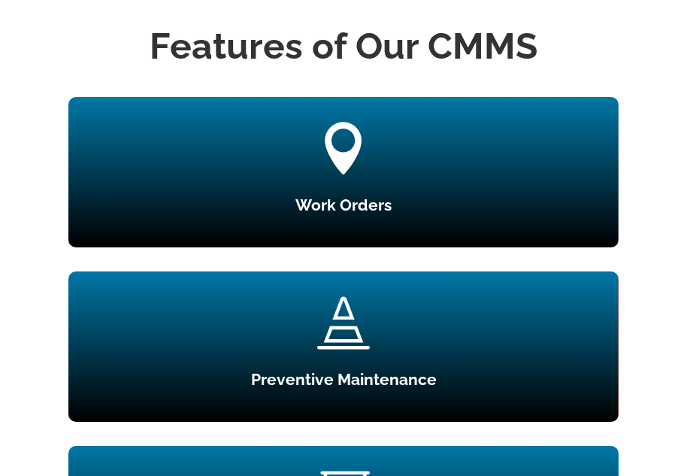
scroll to position [1579, 0]
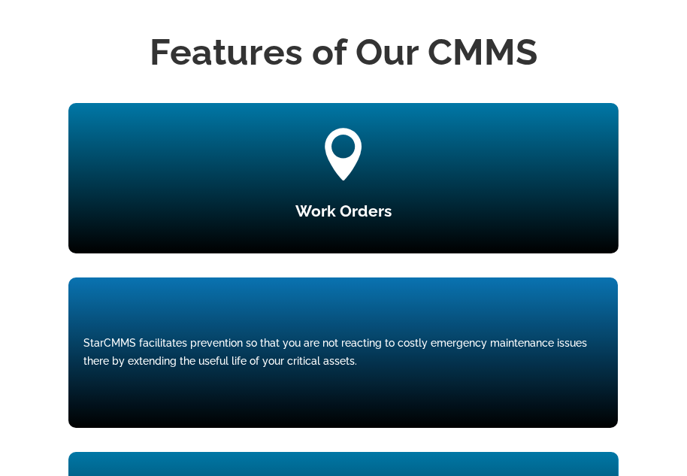
click at [281, 356] on div "StarCMMS facilitates prevention so that you are not reacting to costly emergenc…" at bounding box center [343, 353] width 520 height 36
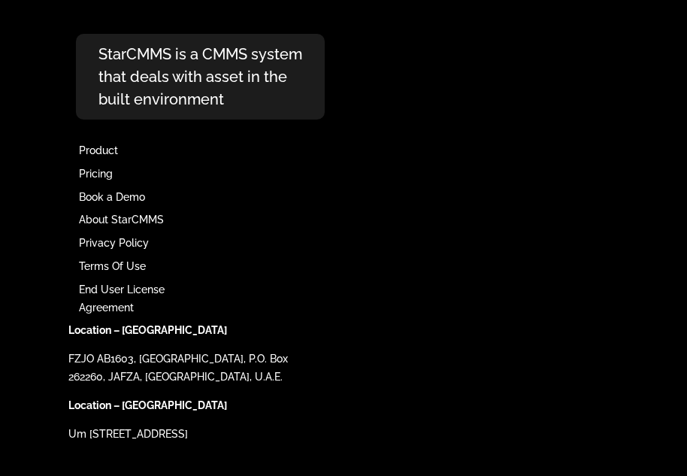
scroll to position [8370, 0]
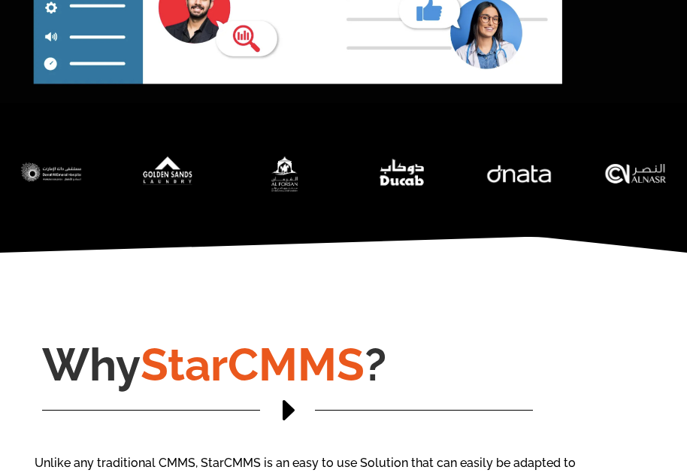
scroll to position [376, 0]
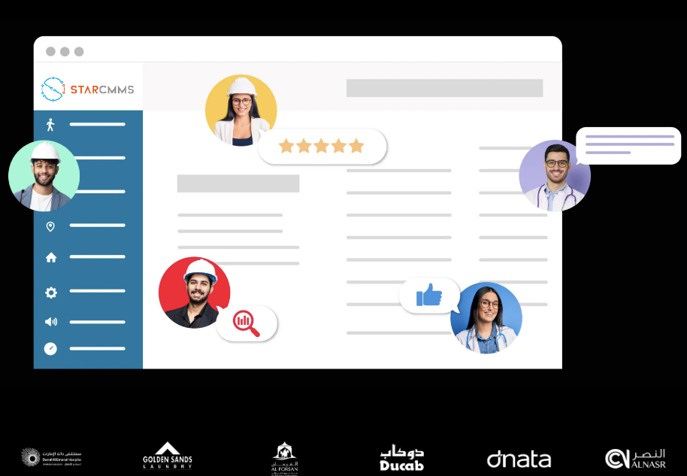
scroll to position [301, 0]
